Goal: Task Accomplishment & Management: Use online tool/utility

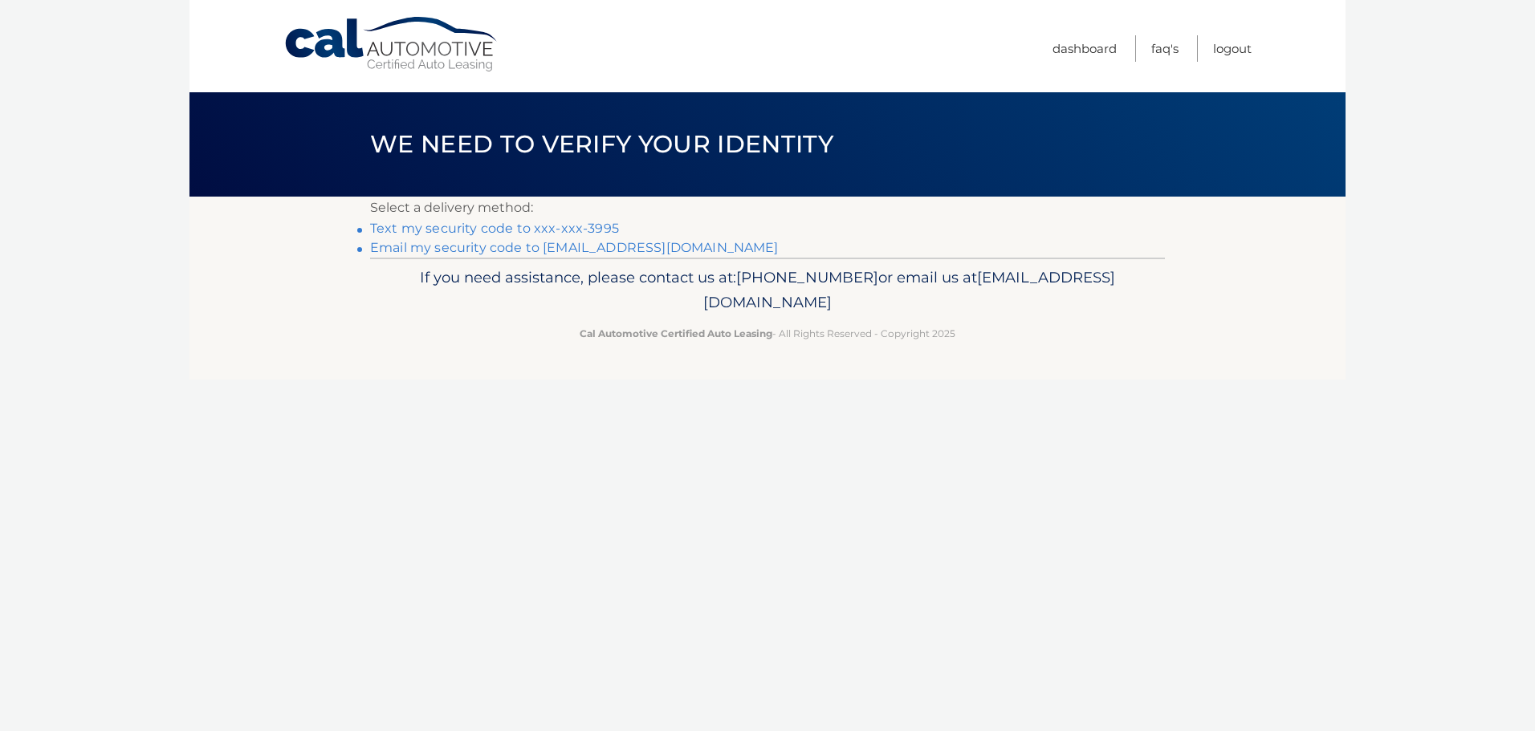
click at [554, 226] on link "Text my security code to xxx-xxx-3995" at bounding box center [494, 228] width 249 height 15
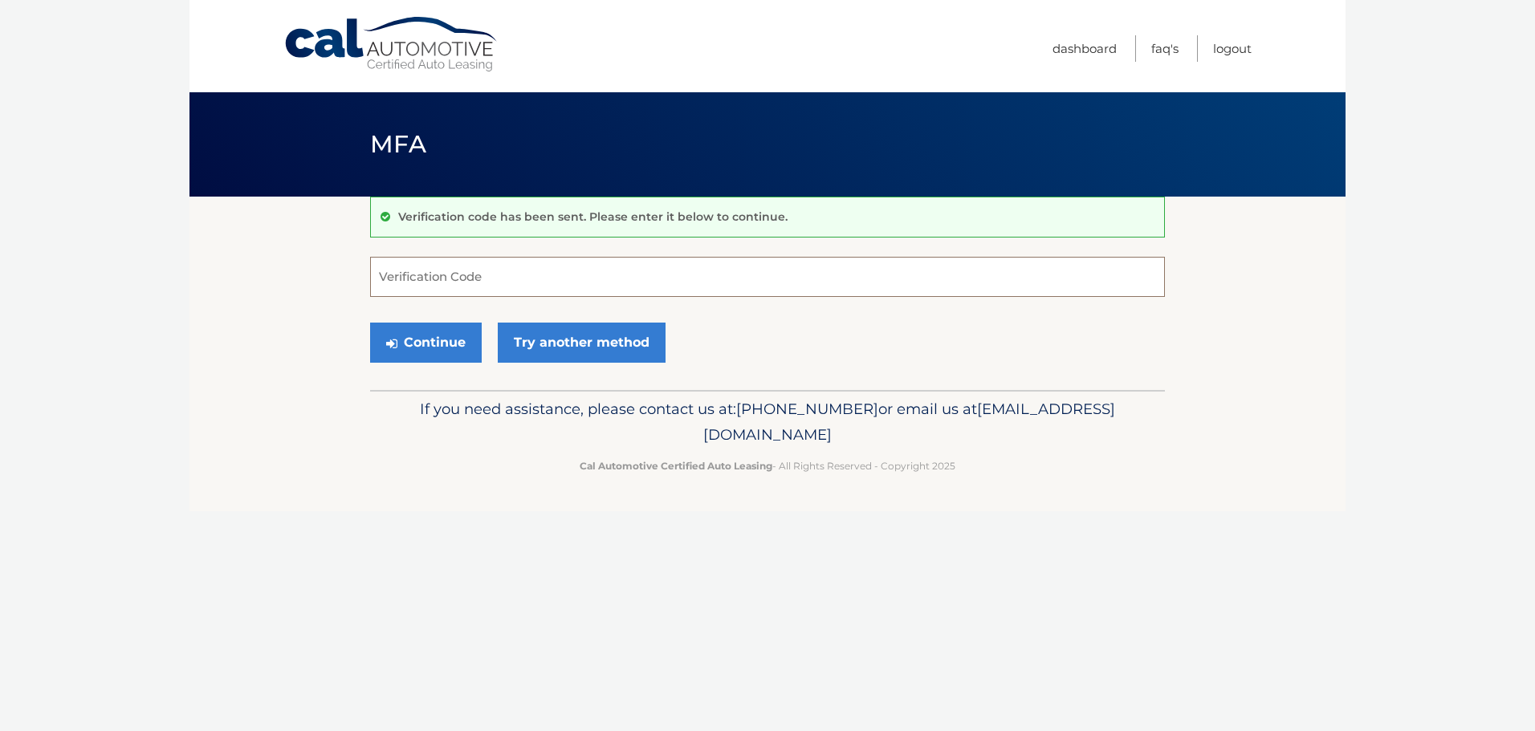
click at [423, 284] on input "Verification Code" at bounding box center [767, 277] width 795 height 40
type input "996700"
click at [423, 356] on button "Continue" at bounding box center [426, 343] width 112 height 40
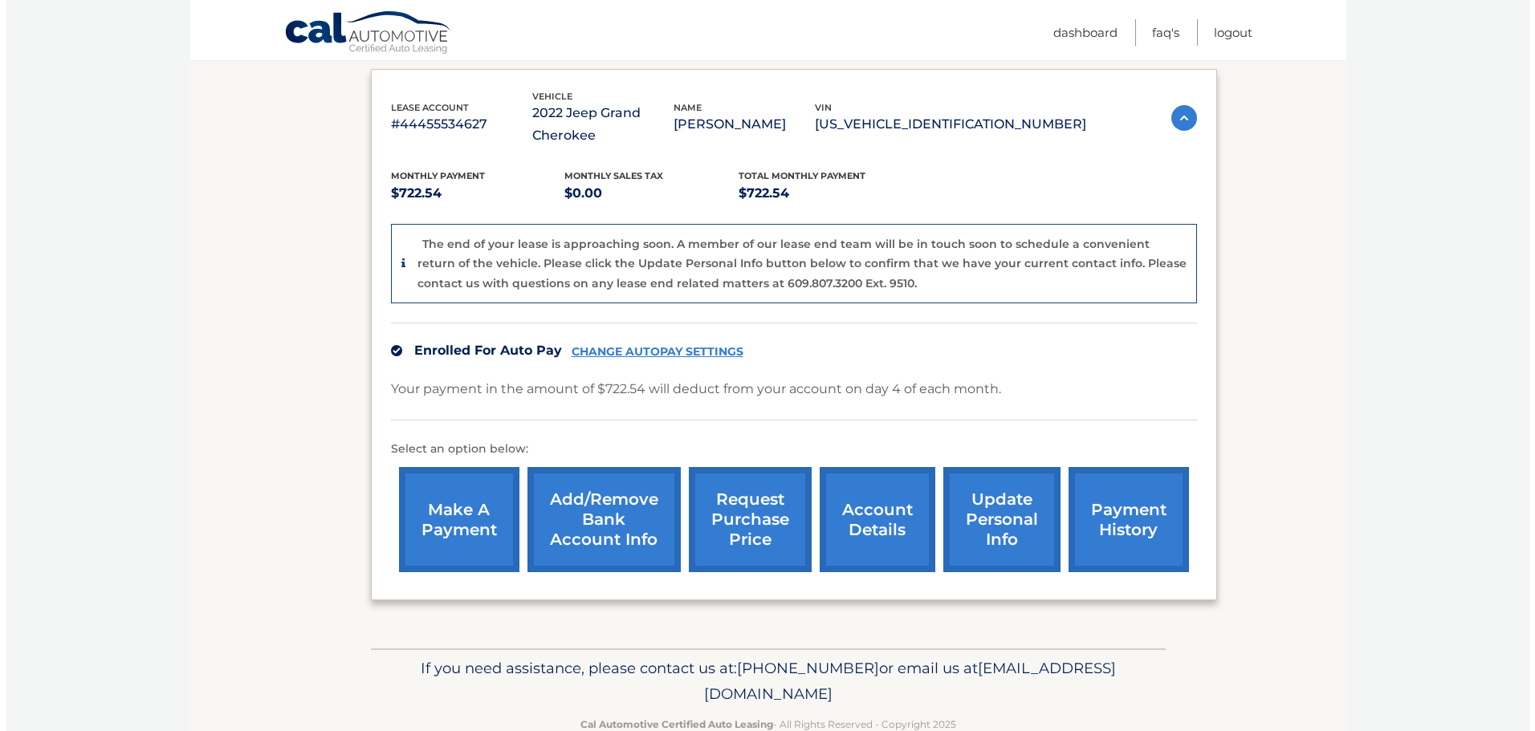
scroll to position [303, 0]
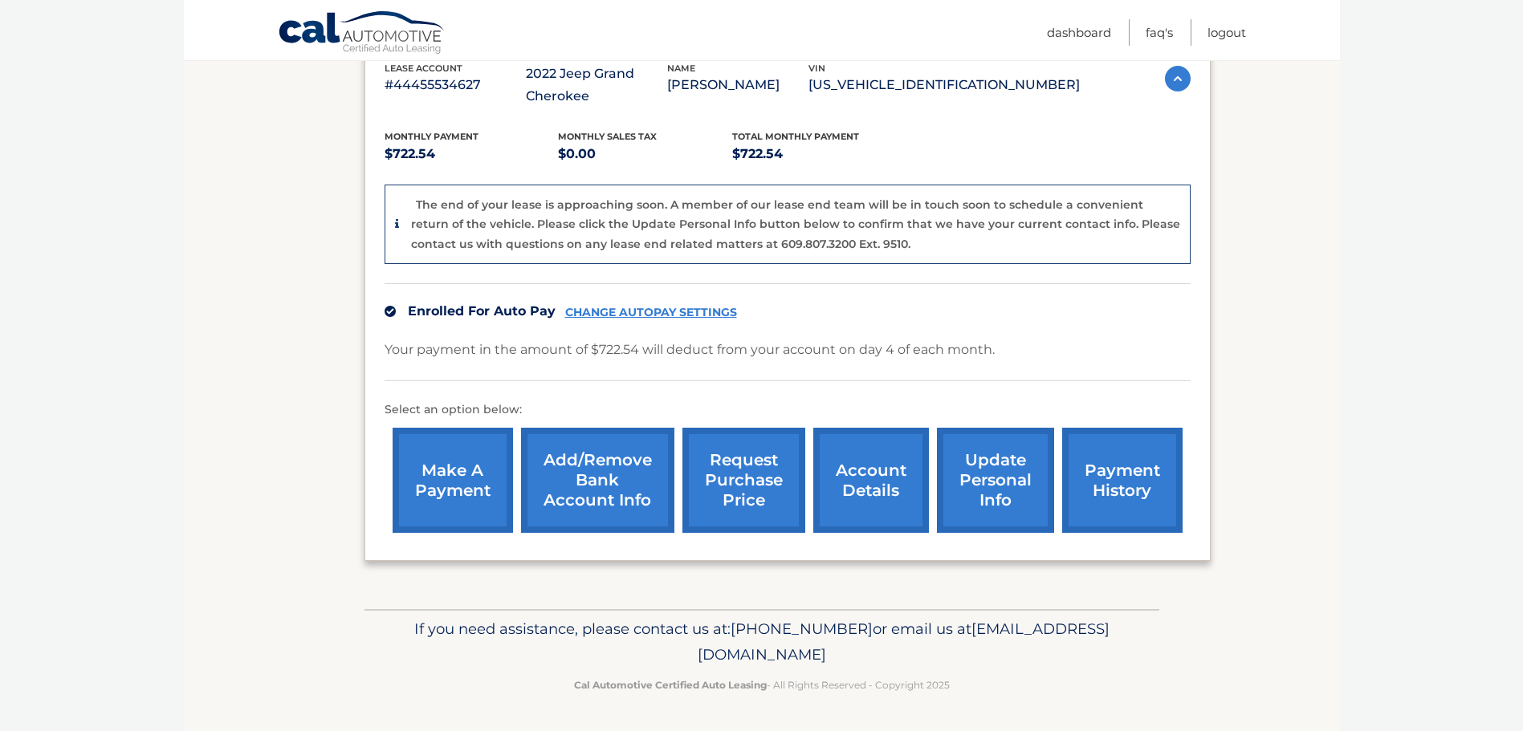
click at [766, 474] on link "request purchase price" at bounding box center [743, 480] width 123 height 105
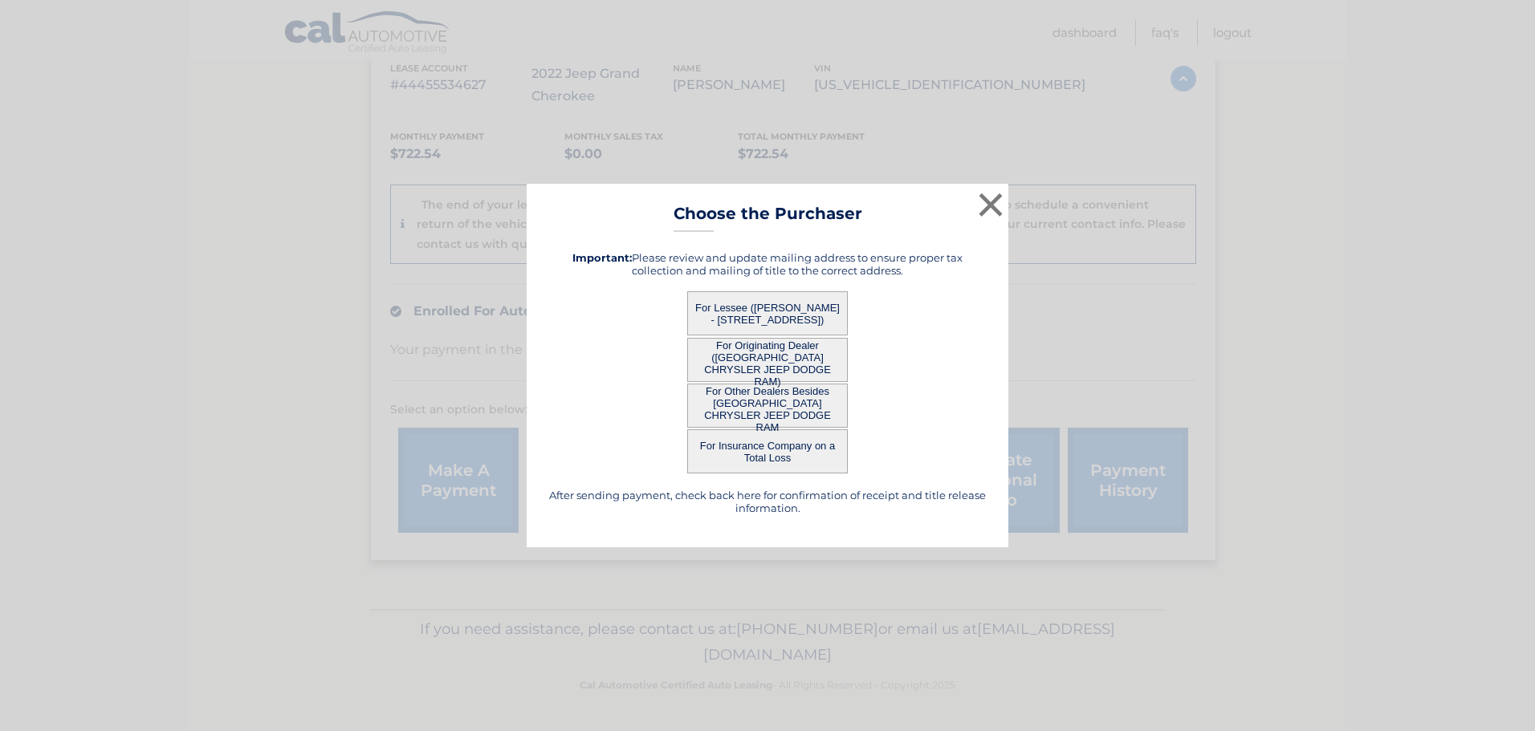
click at [730, 311] on button "For Lessee (SHIVKUMAR RAMSAMOOJ - 11752 142ND PL, , JAMAICA, NY 11436)" at bounding box center [767, 313] width 161 height 44
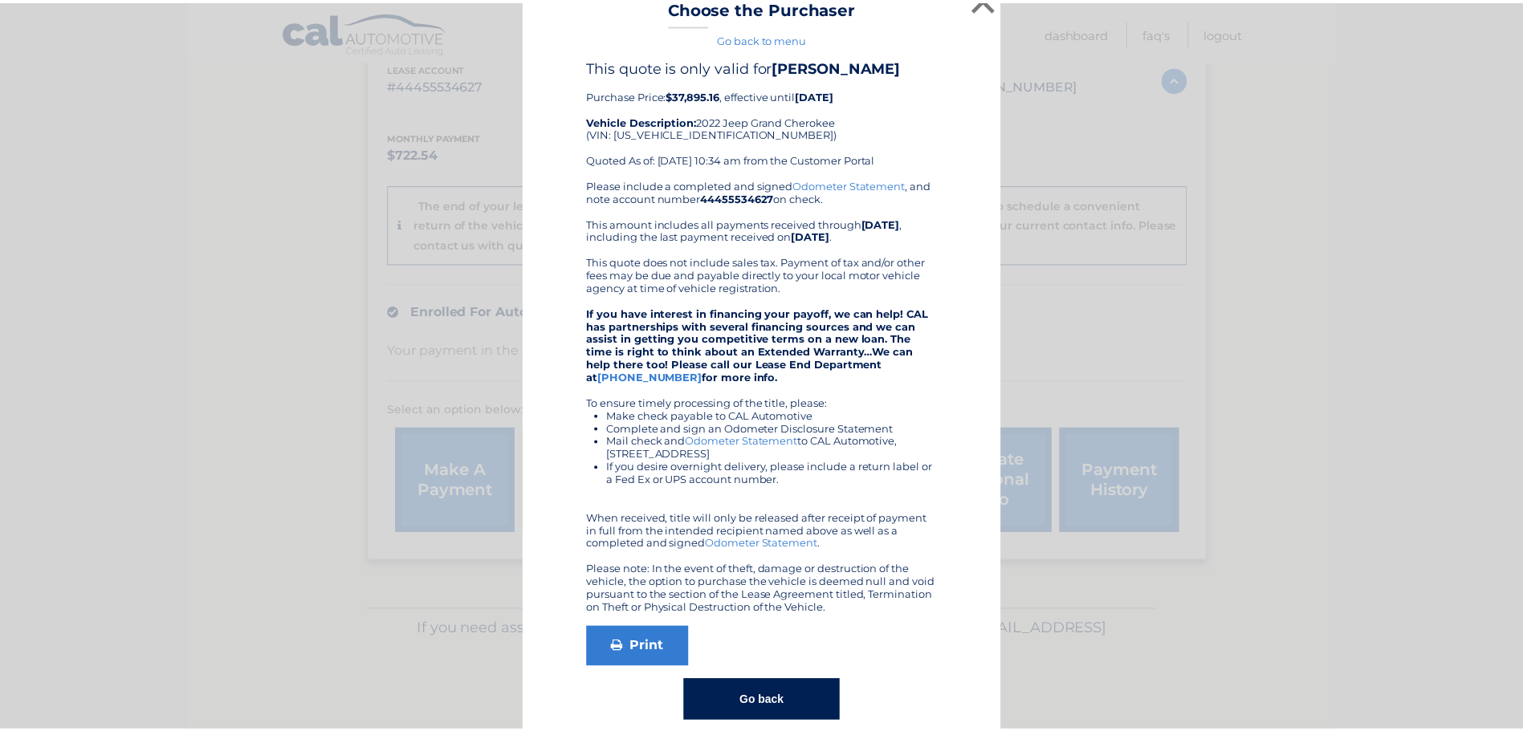
scroll to position [0, 0]
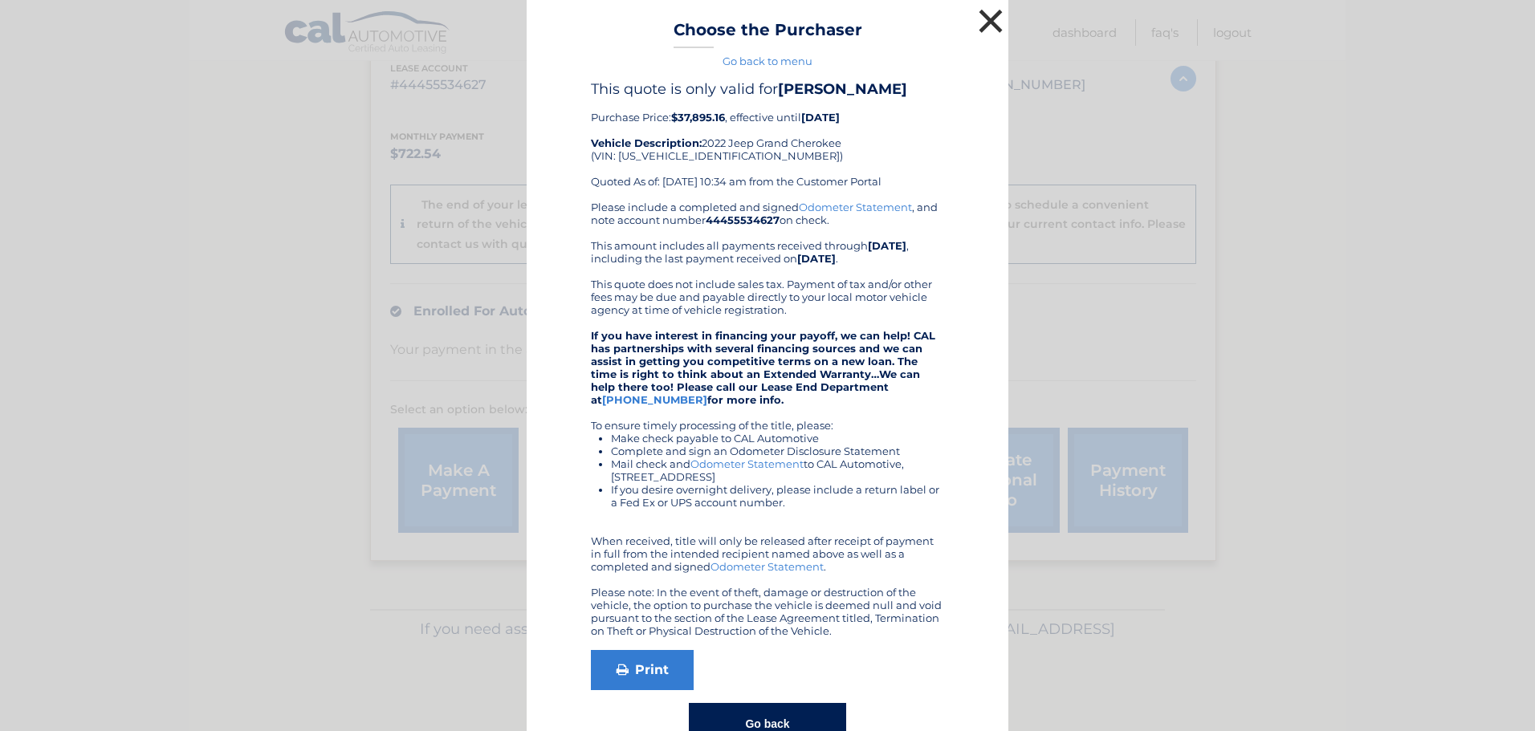
click at [982, 25] on button "×" at bounding box center [991, 21] width 32 height 32
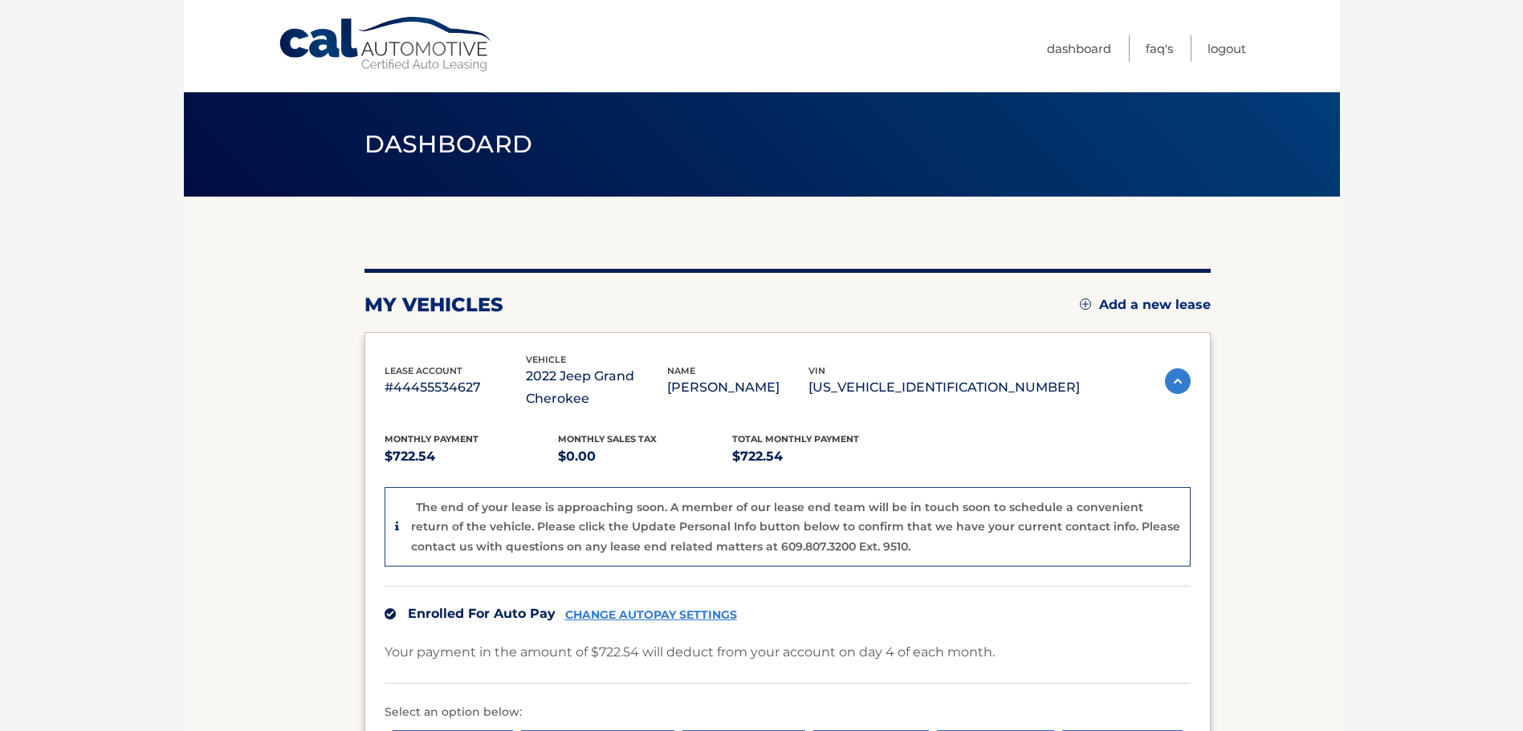
click at [1171, 384] on img at bounding box center [1178, 382] width 26 height 26
